Goal: Task Accomplishment & Management: Use online tool/utility

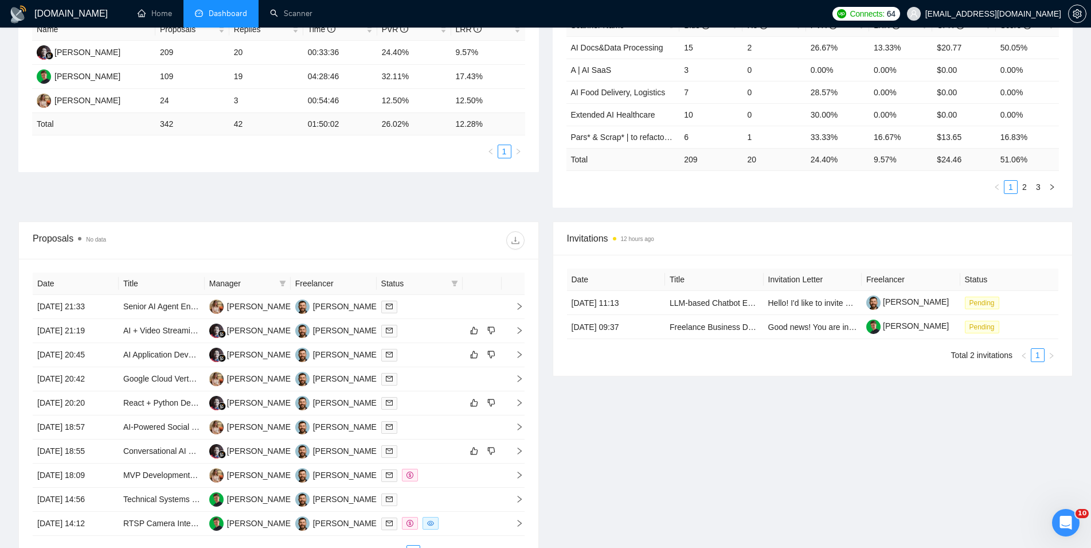
scroll to position [234, 0]
click at [295, 9] on link "Scanner" at bounding box center [291, 14] width 42 height 10
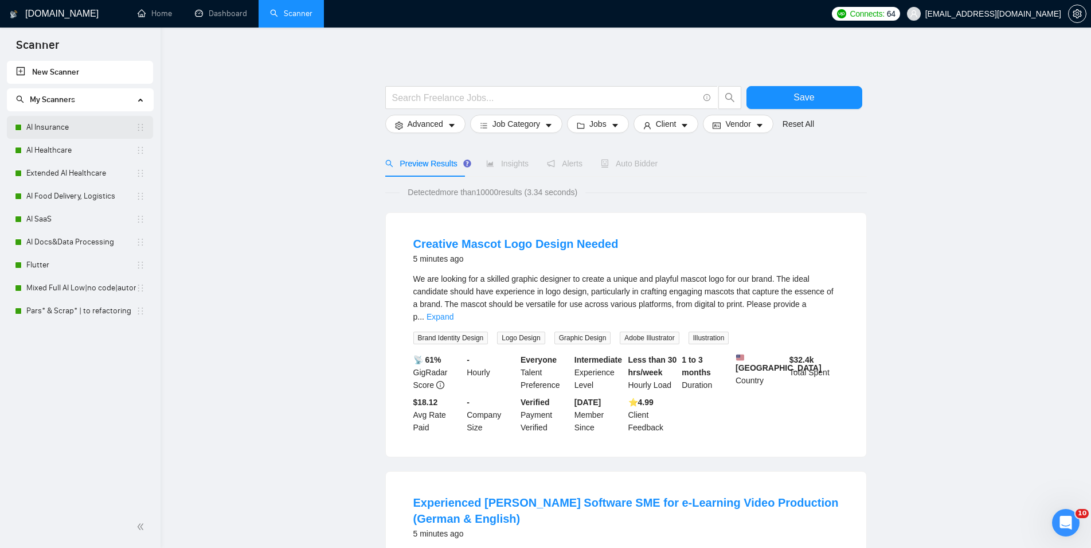
click at [65, 119] on link "AI Insurance" at bounding box center [81, 127] width 110 height 23
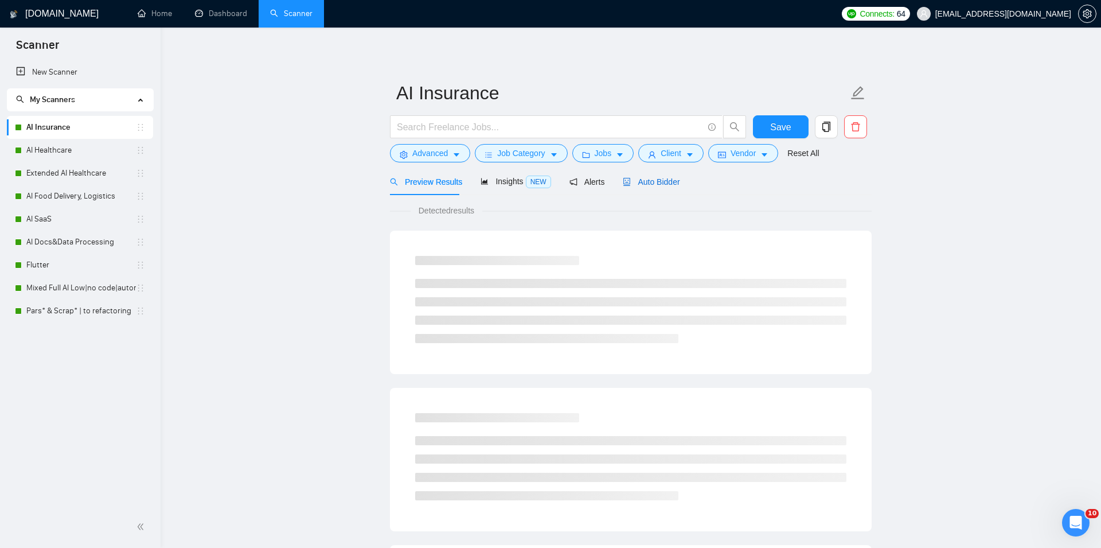
click at [639, 178] on span "Auto Bidder" at bounding box center [651, 181] width 57 height 9
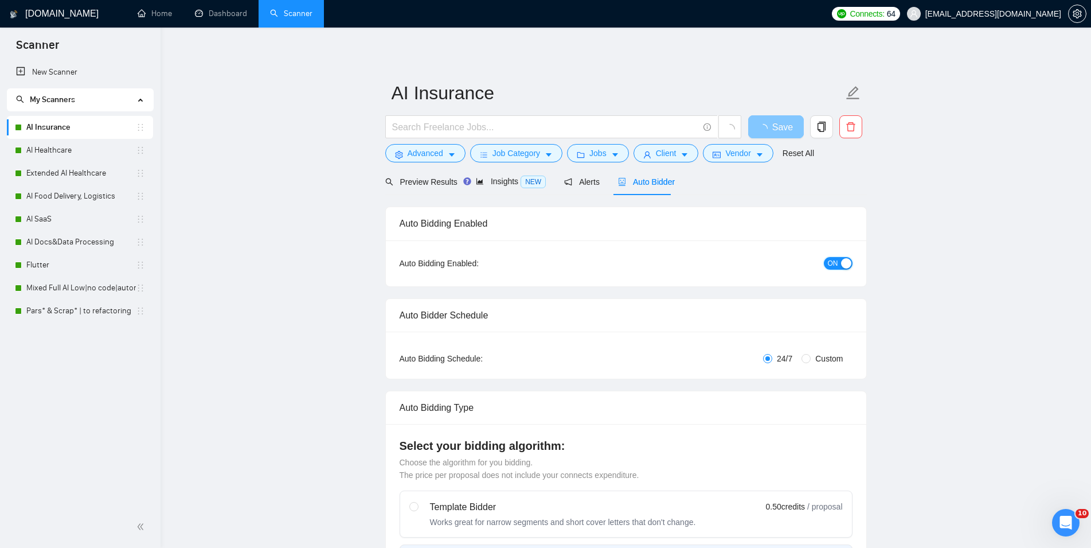
click at [838, 261] on button "ON" at bounding box center [838, 263] width 29 height 13
click at [783, 119] on button "Save" at bounding box center [776, 126] width 56 height 23
click at [107, 153] on link "AI Healthcare" at bounding box center [81, 150] width 110 height 23
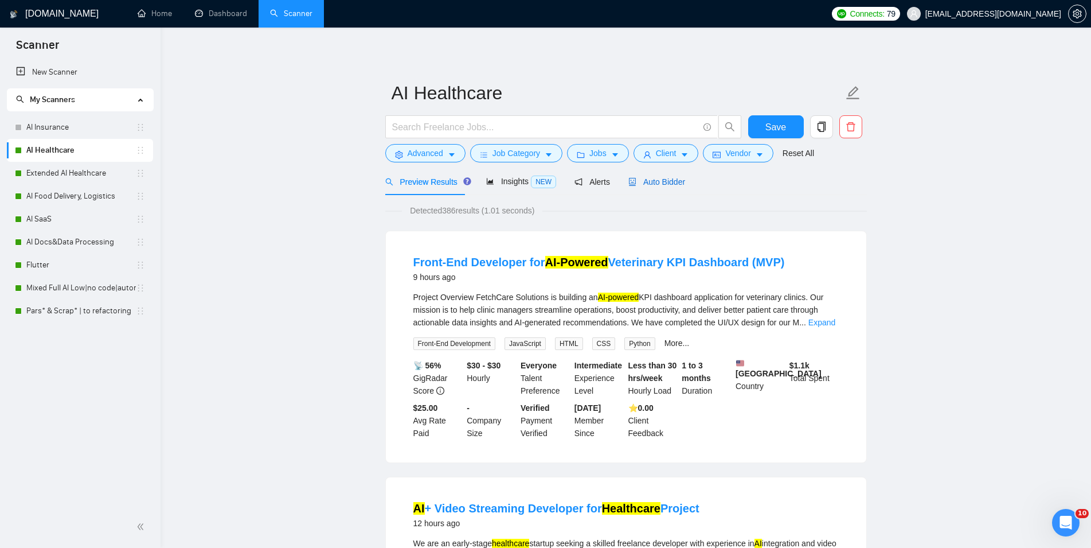
click at [650, 179] on span "Auto Bidder" at bounding box center [656, 181] width 57 height 9
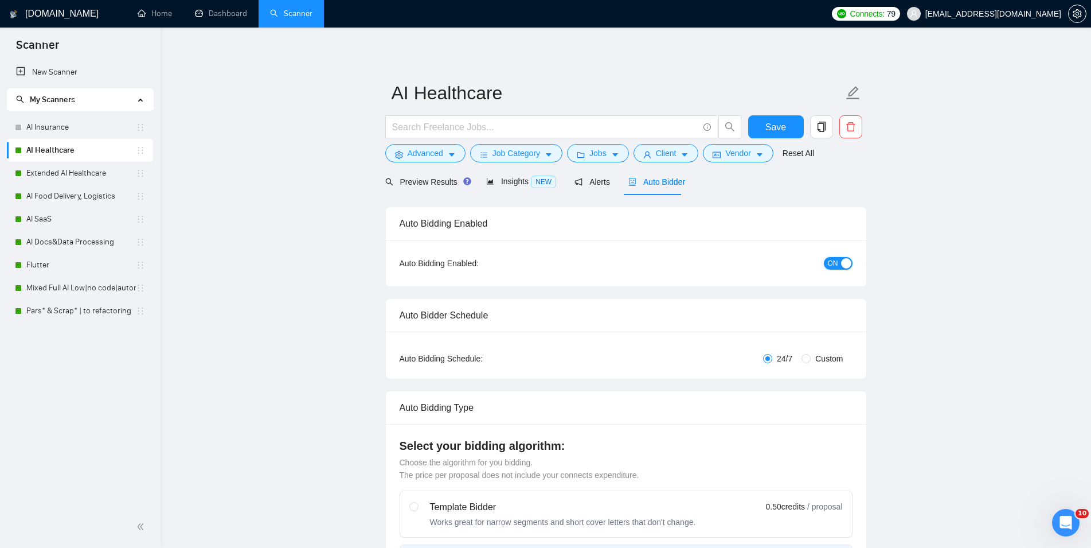
click at [842, 261] on div "button" at bounding box center [846, 263] width 10 height 10
checkbox input "true"
click at [771, 122] on span "Save" at bounding box center [775, 127] width 21 height 14
click at [33, 170] on link "Extended AI Healthcare" at bounding box center [81, 173] width 110 height 23
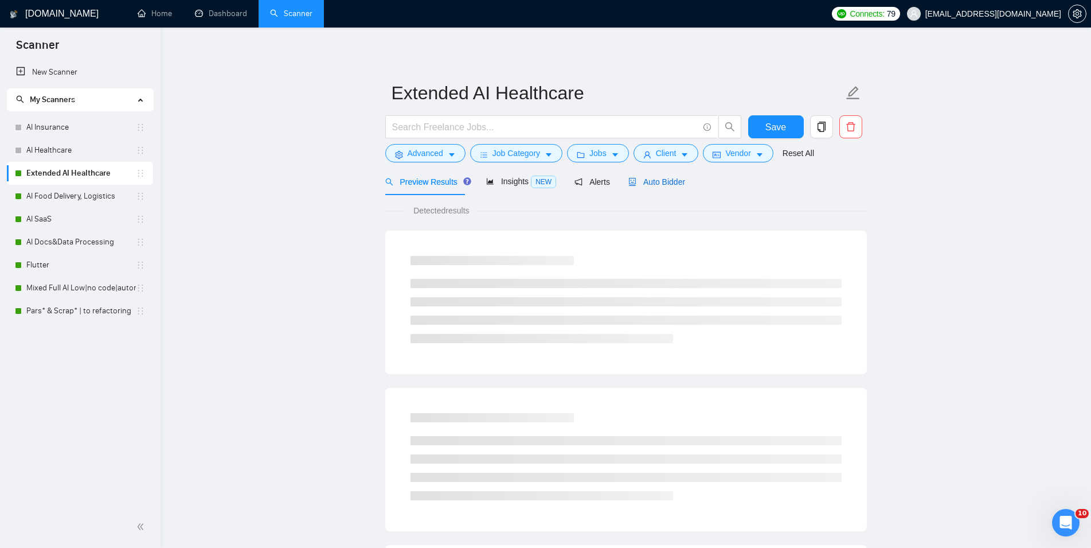
click at [663, 178] on span "Auto Bidder" at bounding box center [656, 181] width 57 height 9
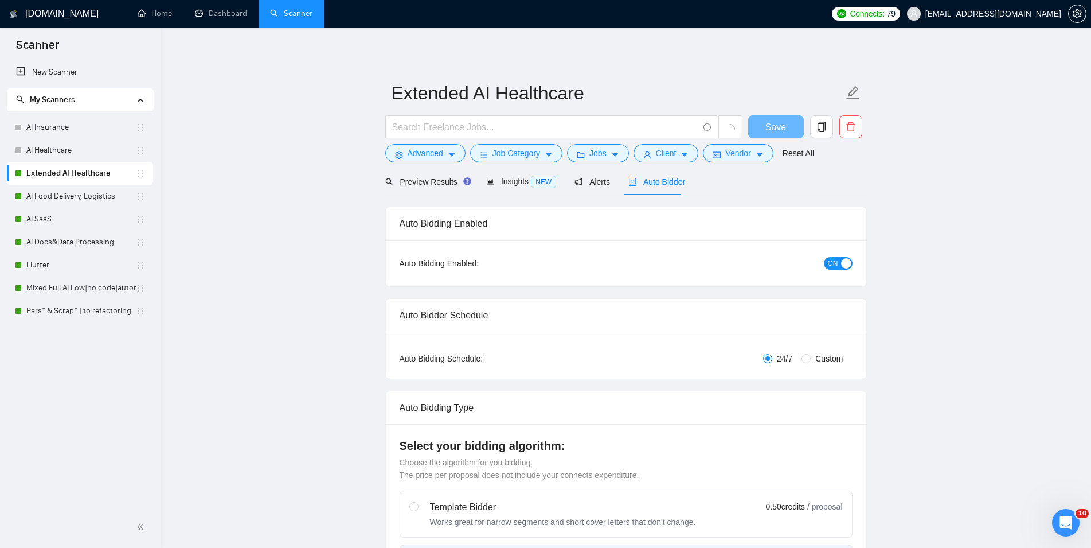
click at [851, 262] on button "ON" at bounding box center [838, 263] width 29 height 13
checkbox input "true"
click at [778, 120] on span "Save" at bounding box center [775, 127] width 21 height 14
click at [103, 197] on link "AI Food Delivery, Logistics" at bounding box center [81, 196] width 110 height 23
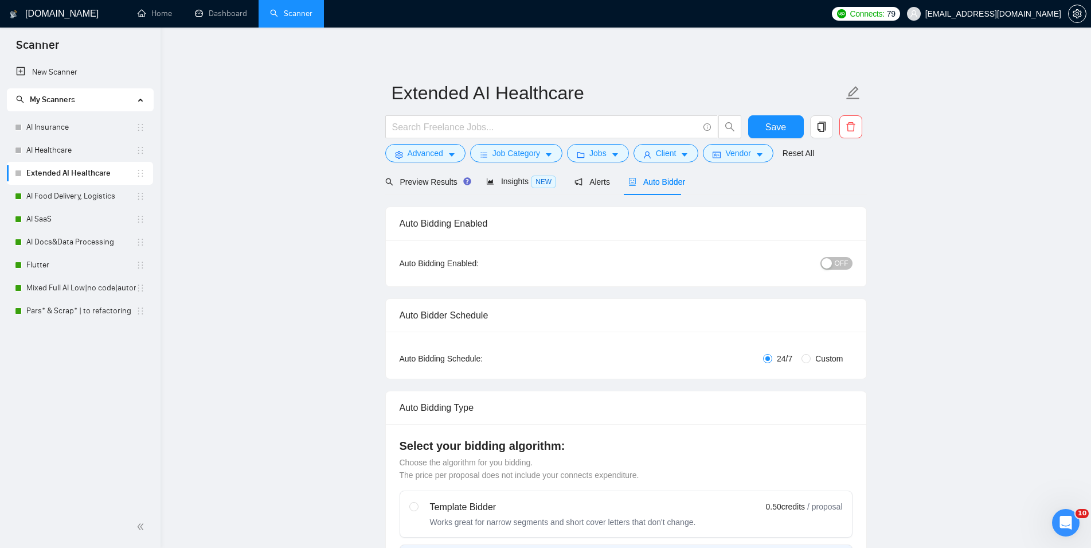
click at [643, 186] on span "Auto Bidder" at bounding box center [656, 181] width 57 height 9
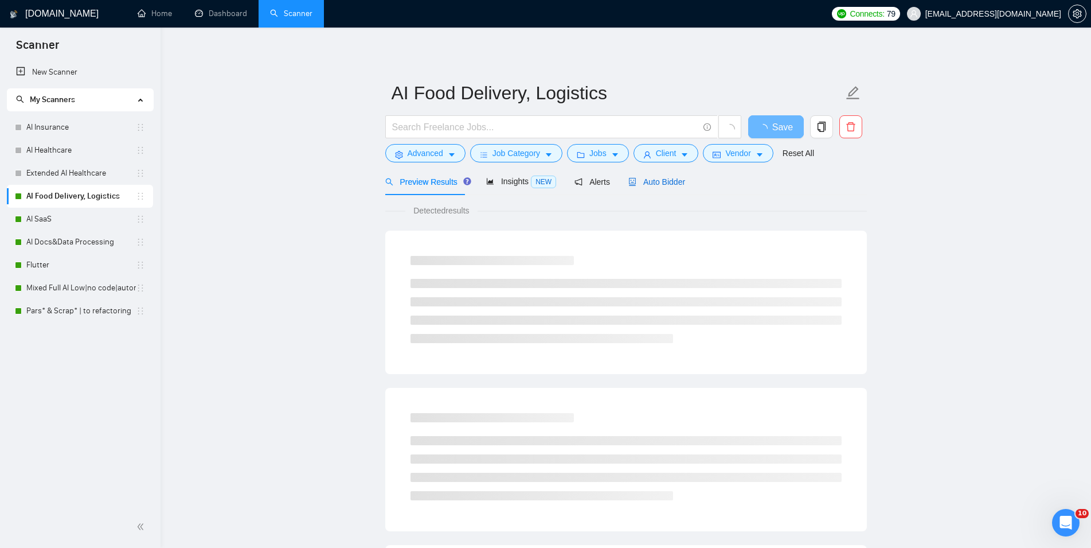
click at [668, 185] on span "Auto Bidder" at bounding box center [656, 181] width 57 height 9
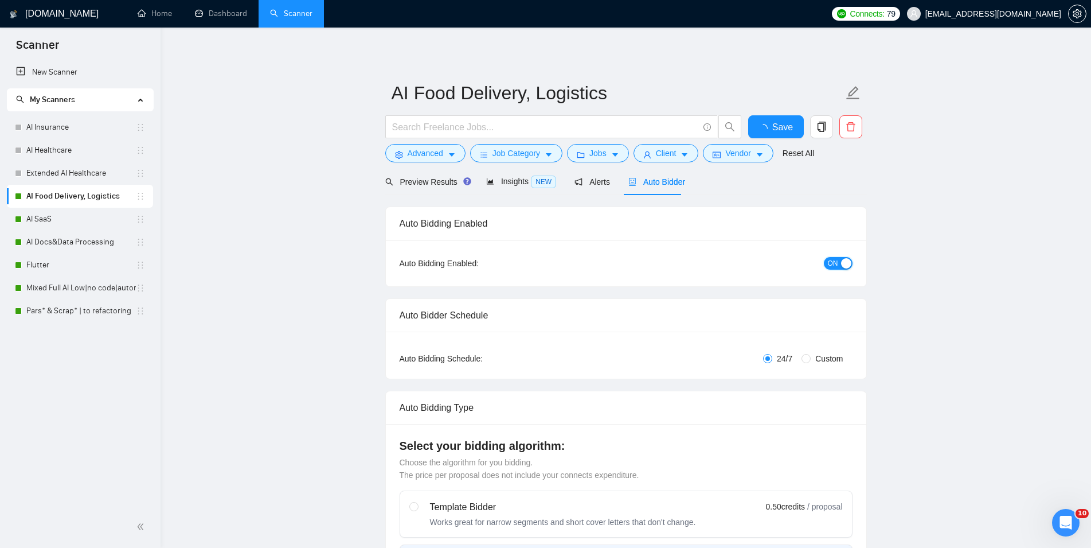
click at [835, 265] on span "ON" at bounding box center [833, 263] width 10 height 13
checkbox input "true"
click at [784, 130] on span "Save" at bounding box center [775, 127] width 21 height 14
click at [44, 215] on link "AI SaaS" at bounding box center [81, 219] width 110 height 23
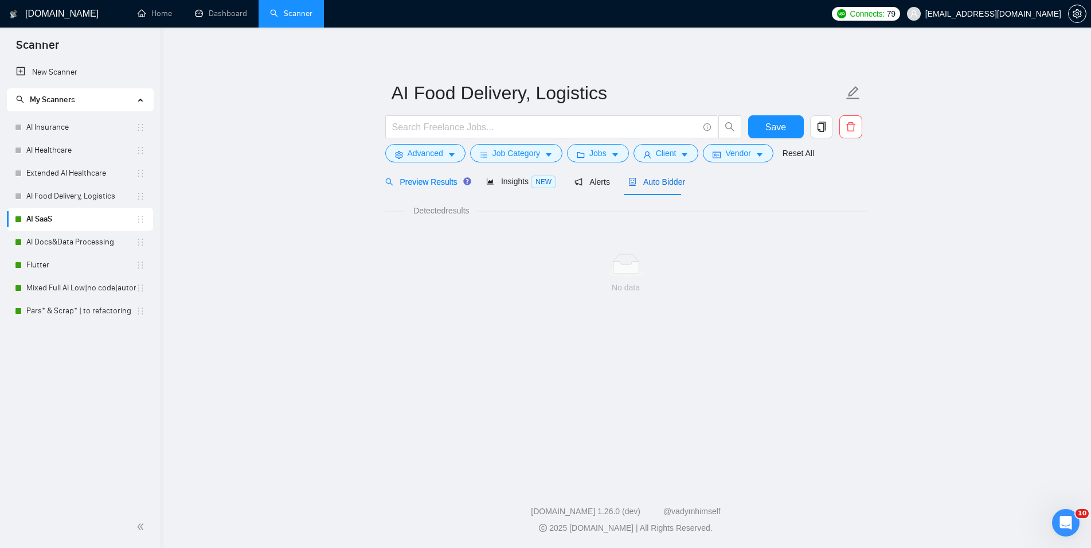
click at [643, 179] on span "Auto Bidder" at bounding box center [656, 181] width 57 height 9
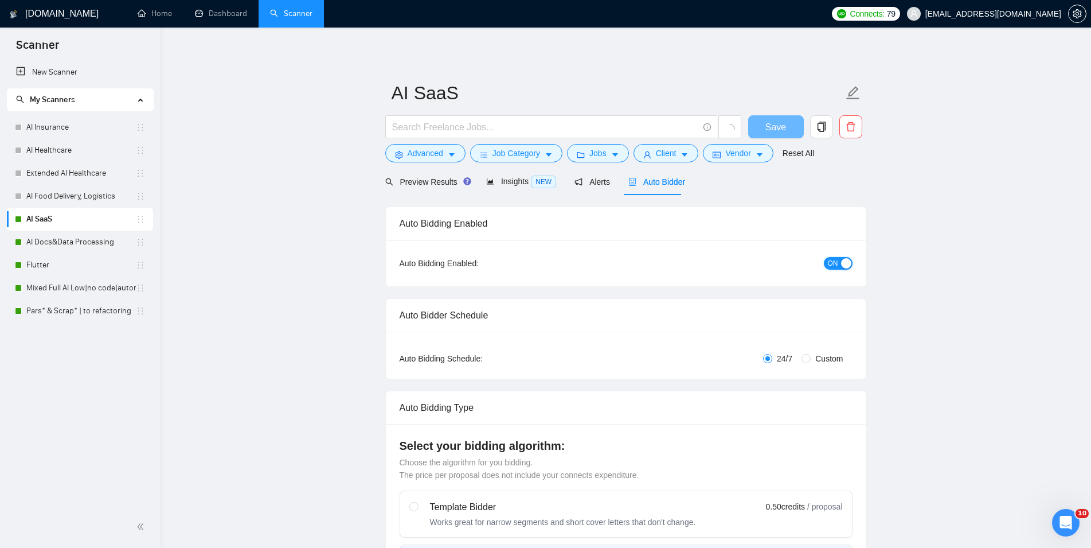
click at [843, 261] on div "button" at bounding box center [846, 263] width 10 height 10
click at [769, 130] on span "Save" at bounding box center [775, 127] width 21 height 14
click at [87, 245] on link "AI Docs&Data Processing" at bounding box center [81, 241] width 110 height 23
click at [649, 190] on div "Auto Bidder" at bounding box center [656, 181] width 57 height 27
click at [842, 262] on div "button" at bounding box center [846, 263] width 10 height 10
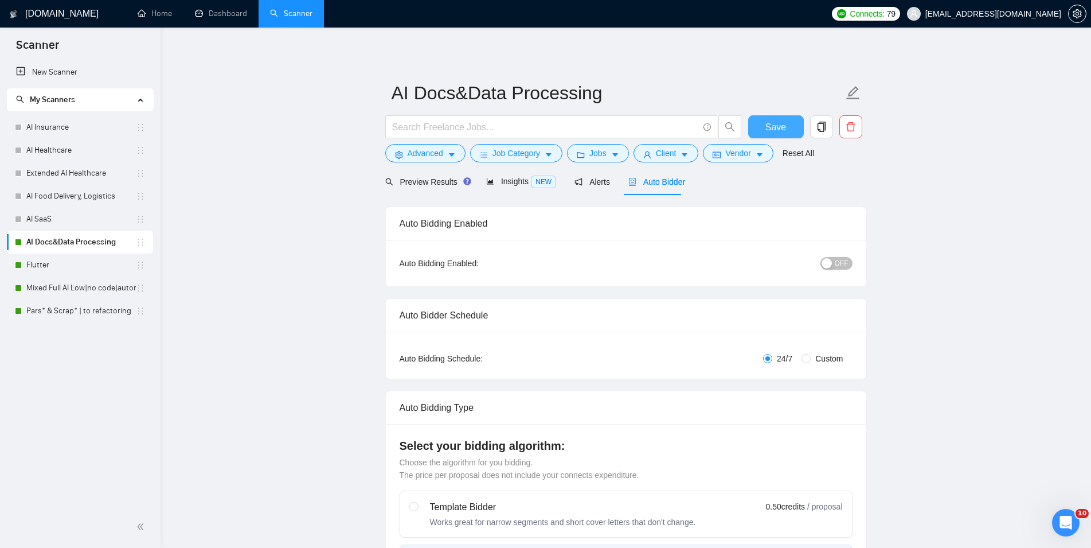
click at [791, 127] on button "Save" at bounding box center [776, 126] width 56 height 23
click at [95, 264] on link "Flutter" at bounding box center [81, 264] width 110 height 23
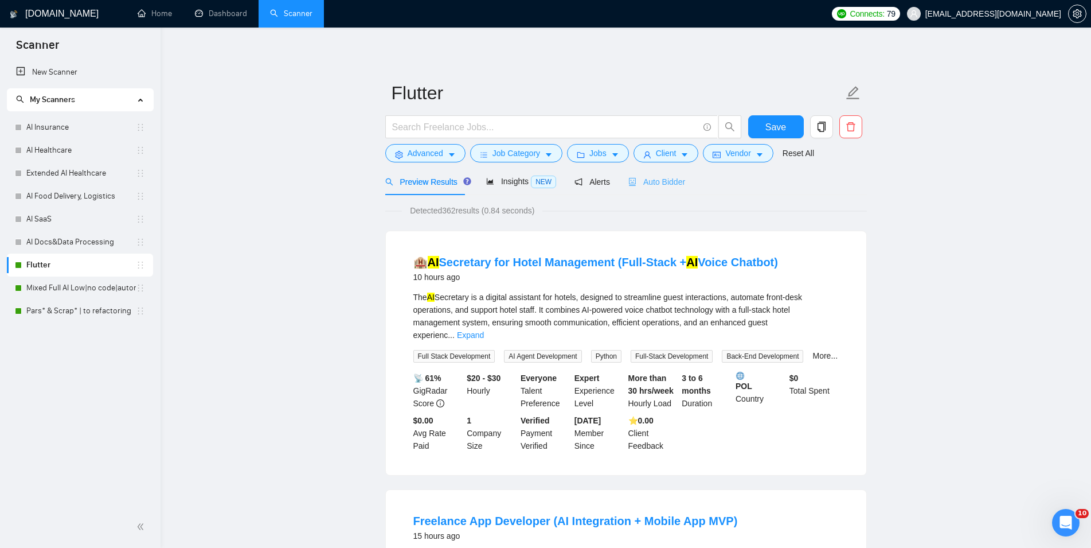
click at [664, 175] on div "Auto Bidder" at bounding box center [656, 181] width 57 height 27
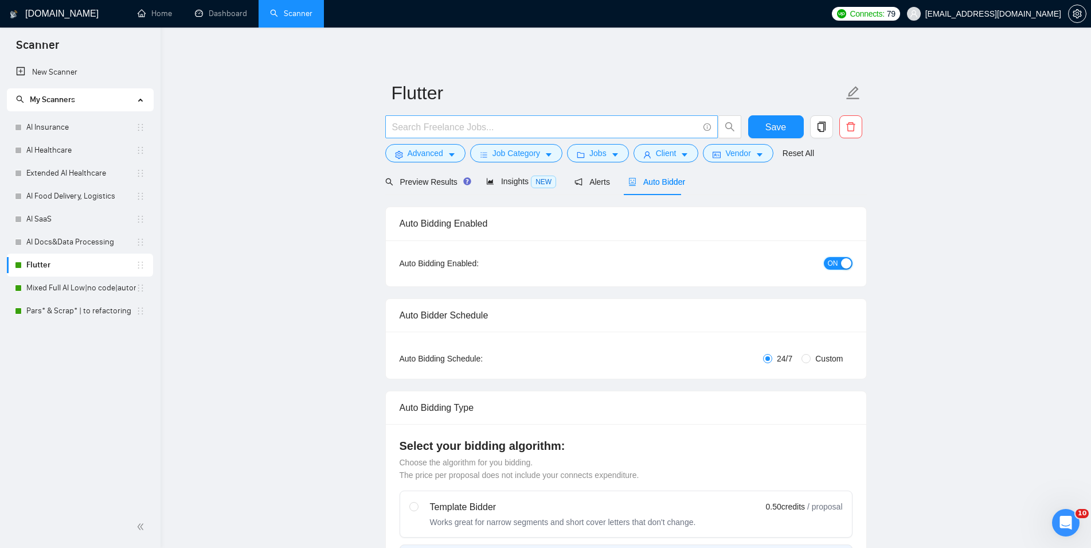
drag, startPoint x: 845, startPoint y: 267, endPoint x: 677, endPoint y: 118, distance: 225.0
click at [846, 267] on div "button" at bounding box center [846, 263] width 10 height 10
click at [779, 127] on span "Save" at bounding box center [775, 127] width 21 height 14
click at [103, 288] on link "Mixed Full AI Low|no code|automations" at bounding box center [81, 287] width 110 height 23
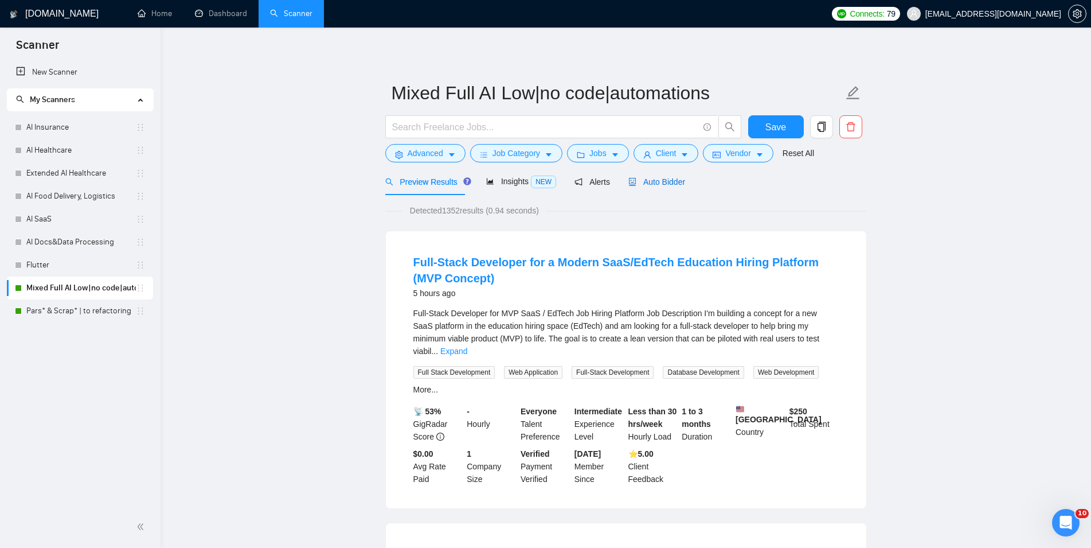
click at [675, 186] on span "Auto Bidder" at bounding box center [656, 181] width 57 height 9
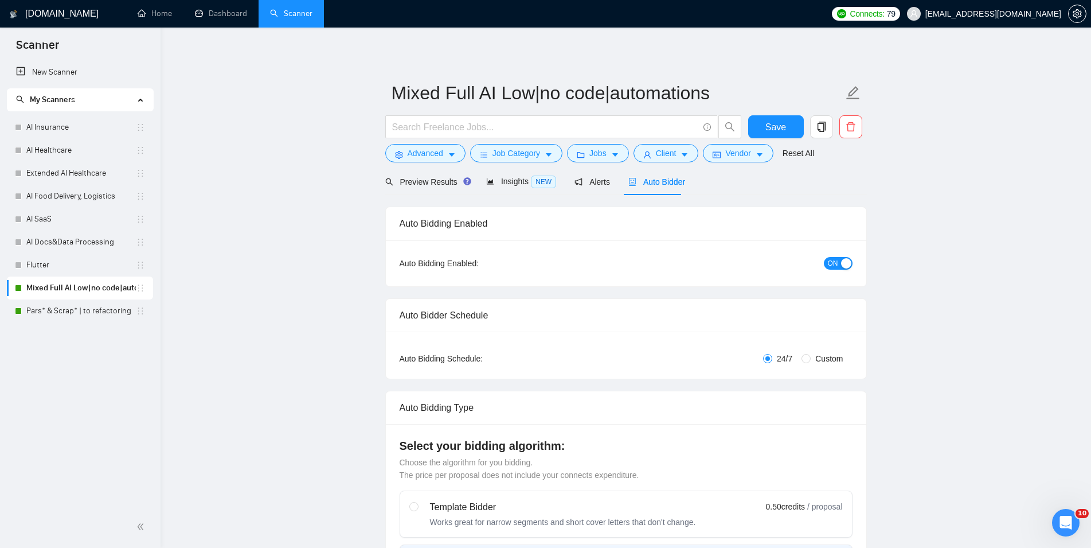
click at [828, 257] on span "ON" at bounding box center [833, 263] width 10 height 13
click at [768, 132] on span "Save" at bounding box center [775, 127] width 21 height 14
click at [76, 315] on link "Pars* & Scrap* | to refactoring" at bounding box center [81, 310] width 110 height 23
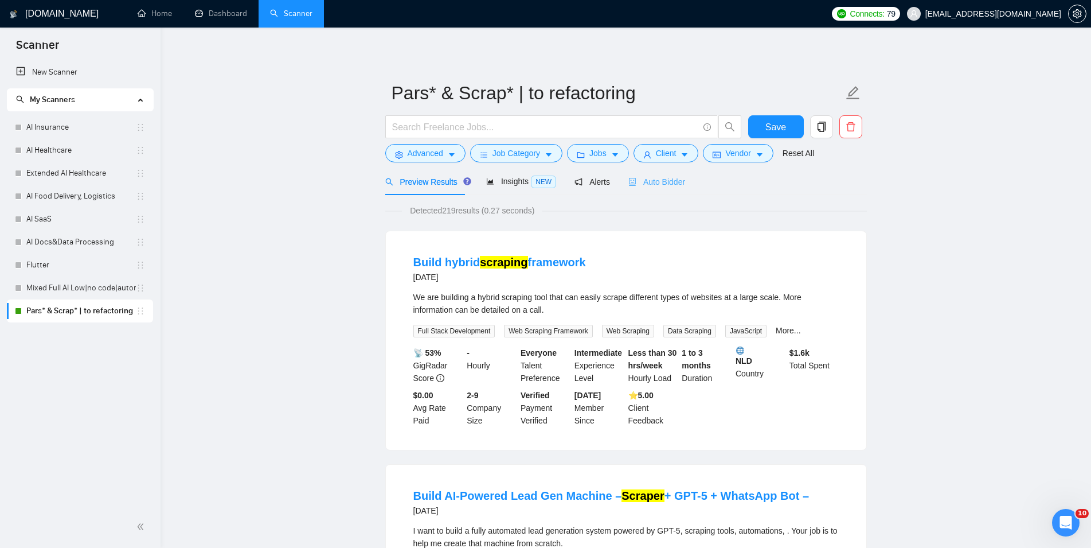
click at [643, 174] on div "Auto Bidder" at bounding box center [656, 181] width 57 height 27
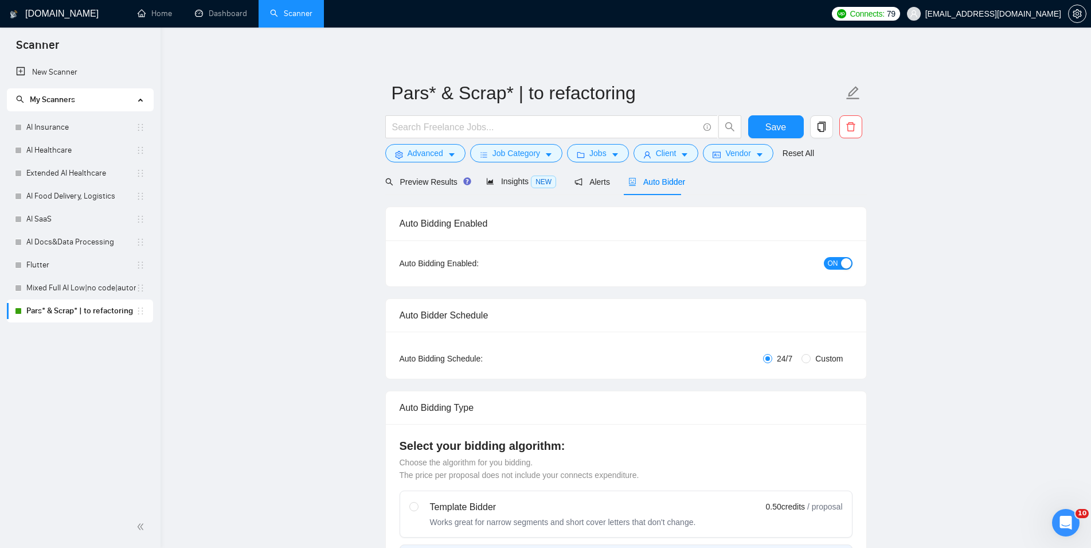
click at [828, 264] on span "ON" at bounding box center [833, 263] width 10 height 13
click at [799, 130] on button "Save" at bounding box center [776, 126] width 56 height 23
click at [209, 10] on link "Dashboard" at bounding box center [221, 14] width 52 height 10
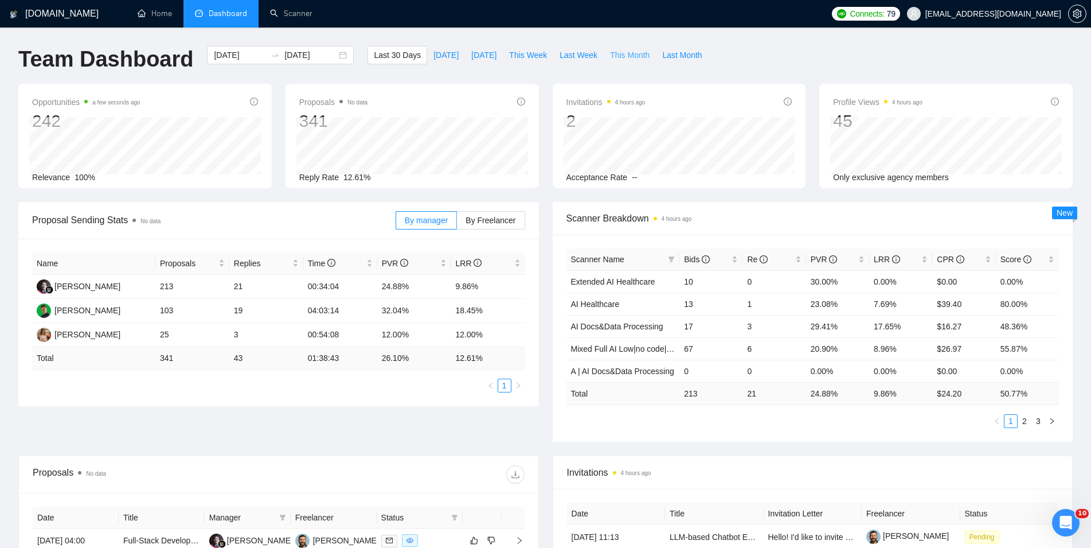
click at [612, 50] on span "This Month" at bounding box center [630, 55] width 40 height 13
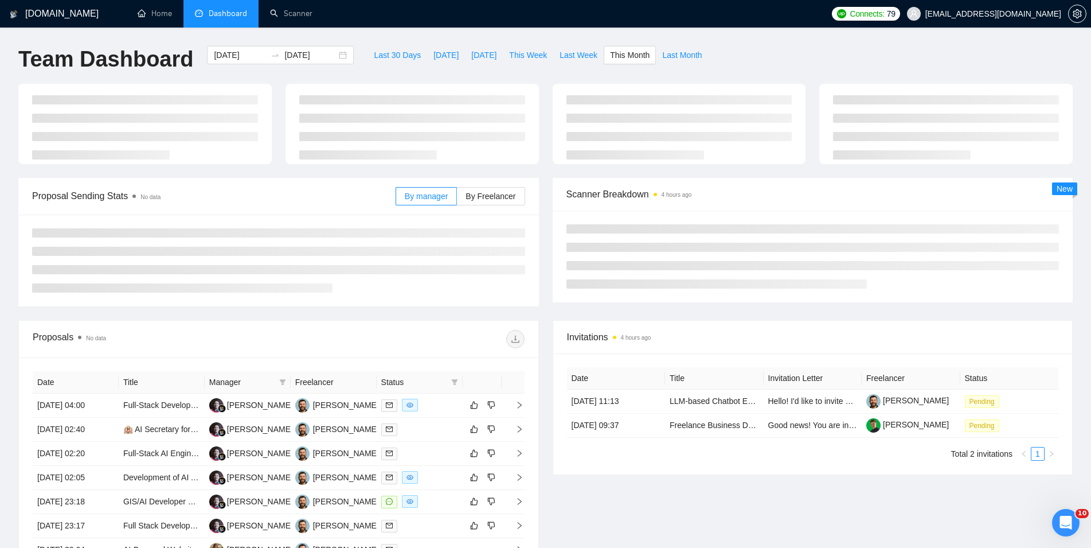
type input "[DATE]"
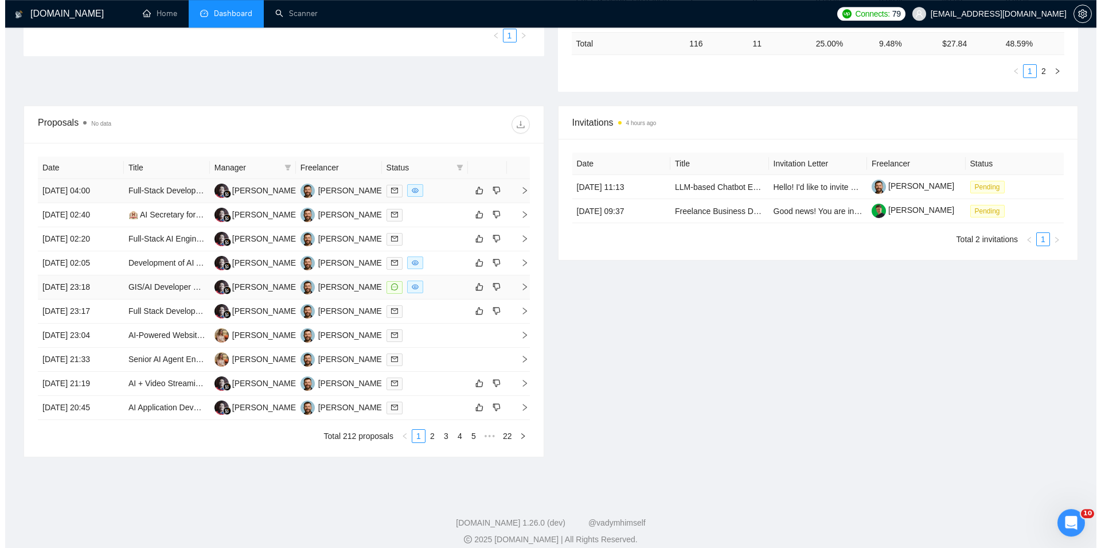
scroll to position [351, 0]
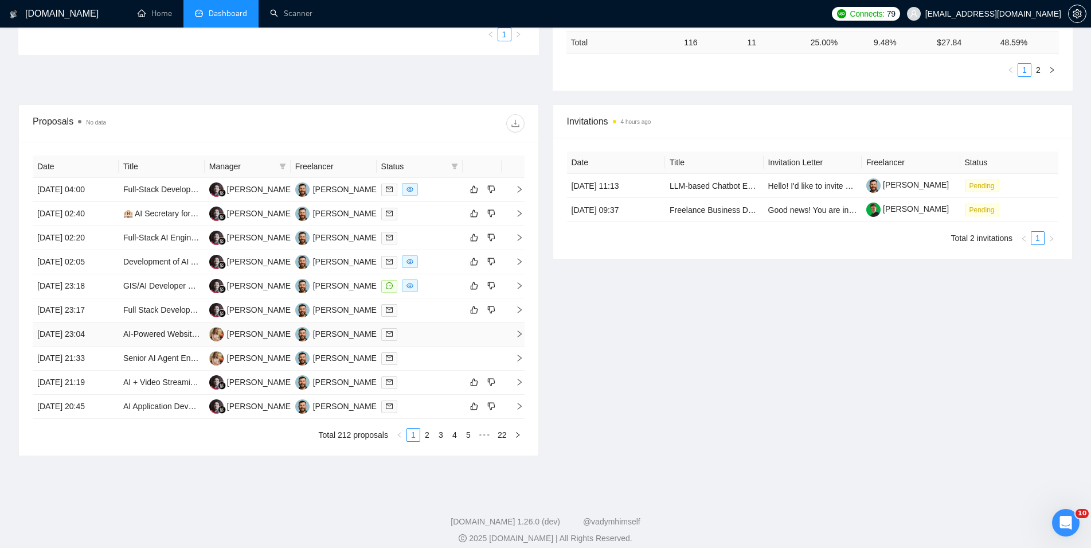
click at [120, 334] on td "AI-Powered Website Monitoring & CRO Assistant" at bounding box center [162, 334] width 86 height 24
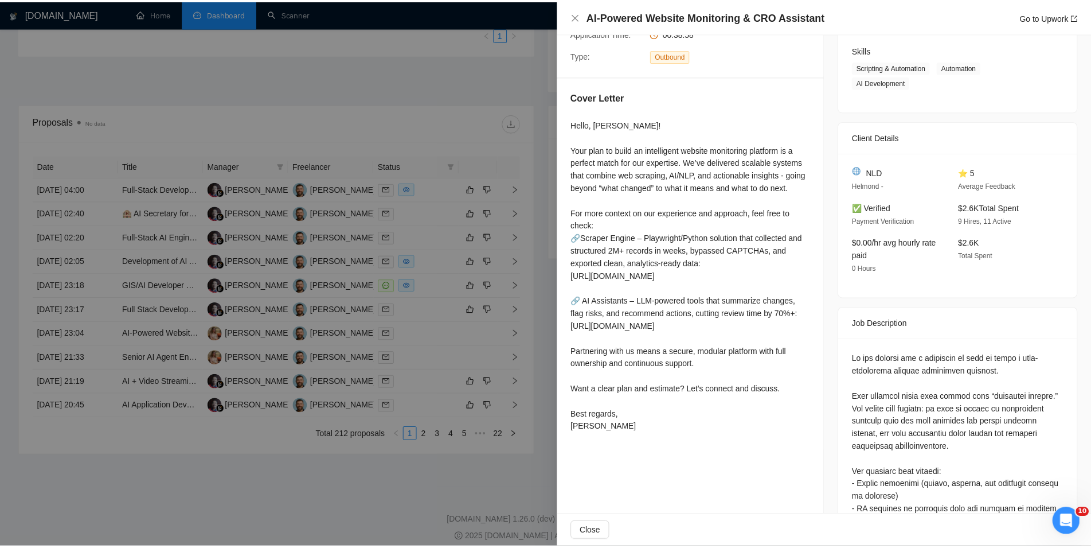
scroll to position [196, 0]
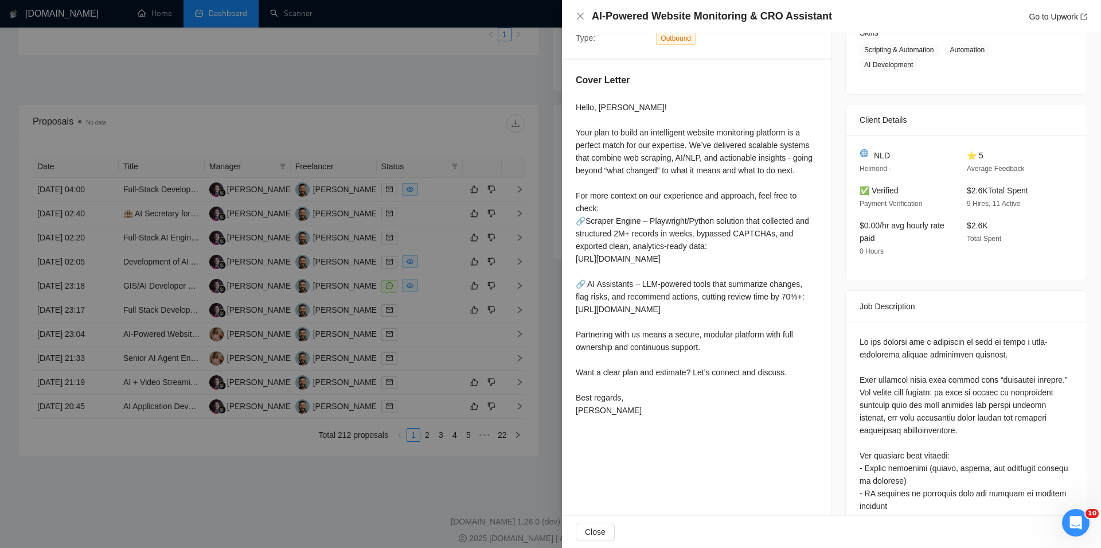
click at [122, 465] on div at bounding box center [550, 274] width 1101 height 548
